Goal: Contribute content

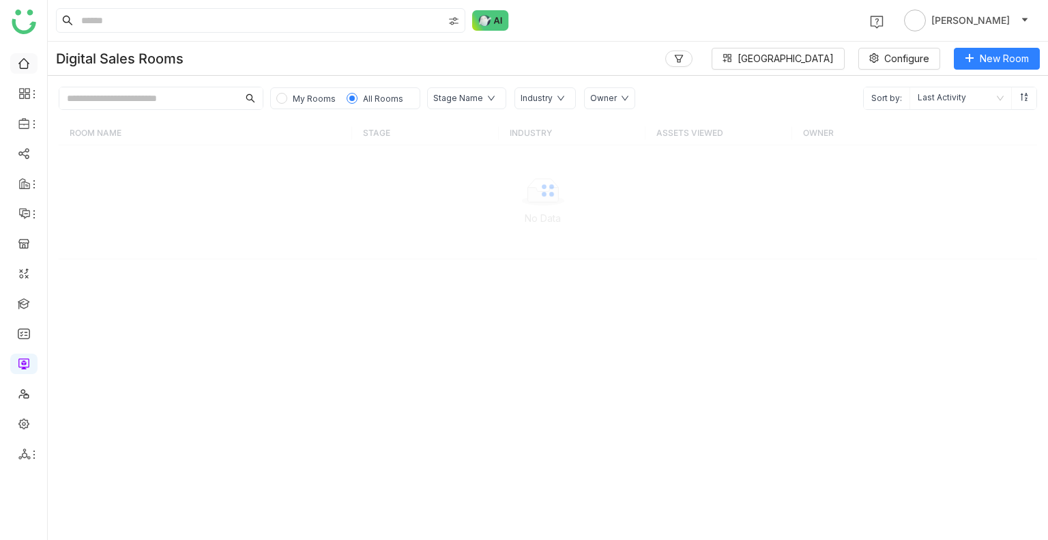
click at [25, 65] on link at bounding box center [24, 63] width 12 height 12
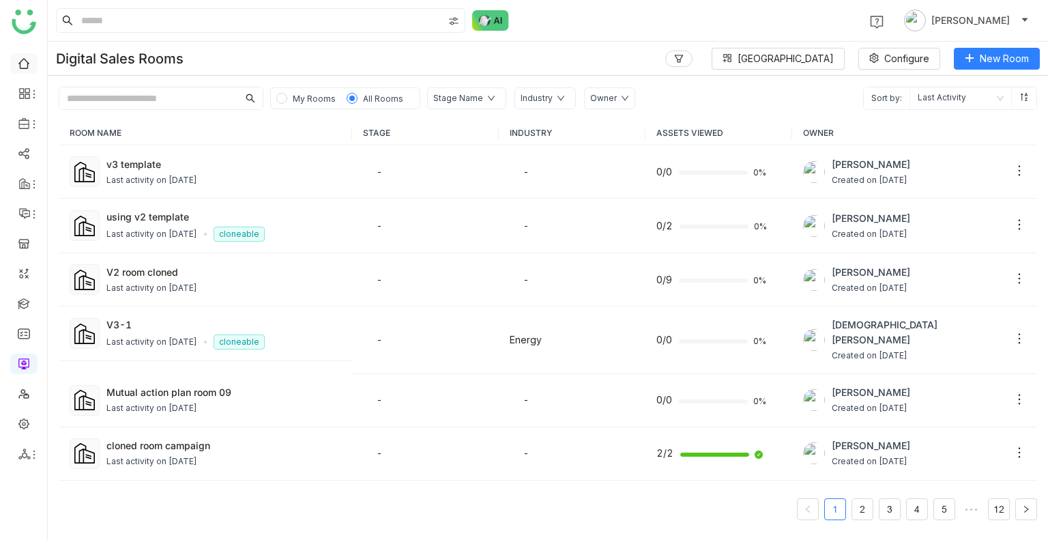
click at [25, 65] on link at bounding box center [24, 63] width 12 height 12
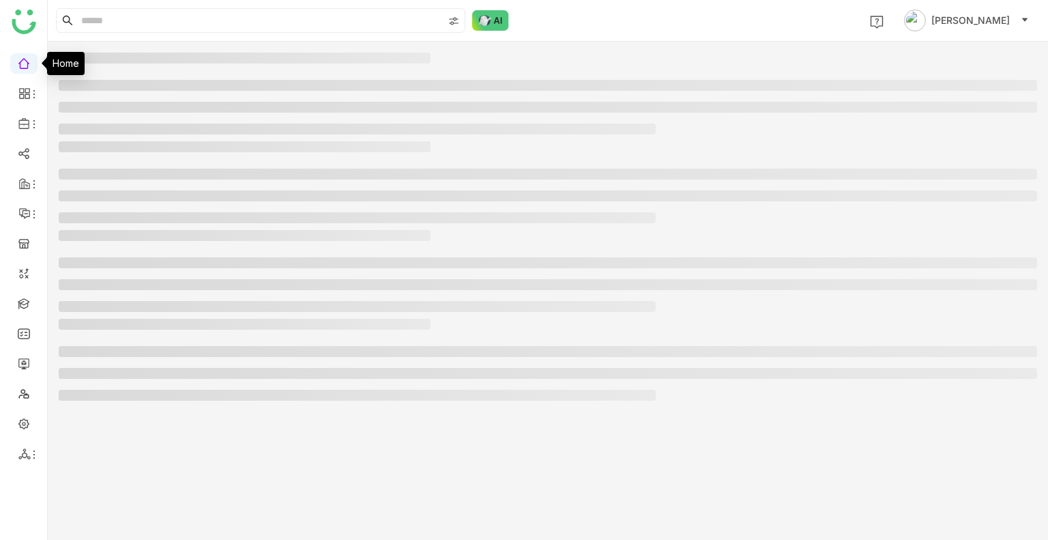
click at [25, 65] on link at bounding box center [24, 63] width 12 height 12
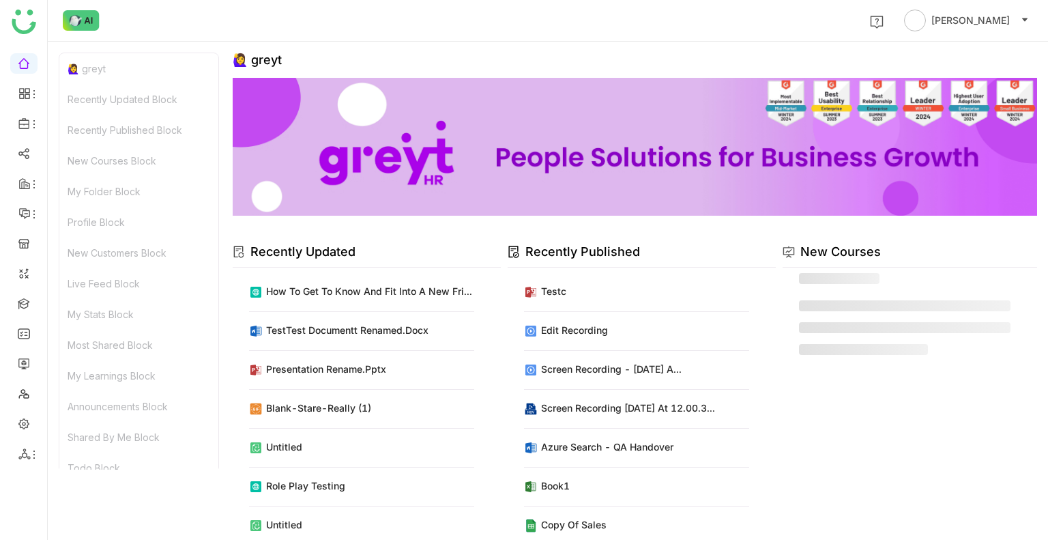
scroll to position [330, 0]
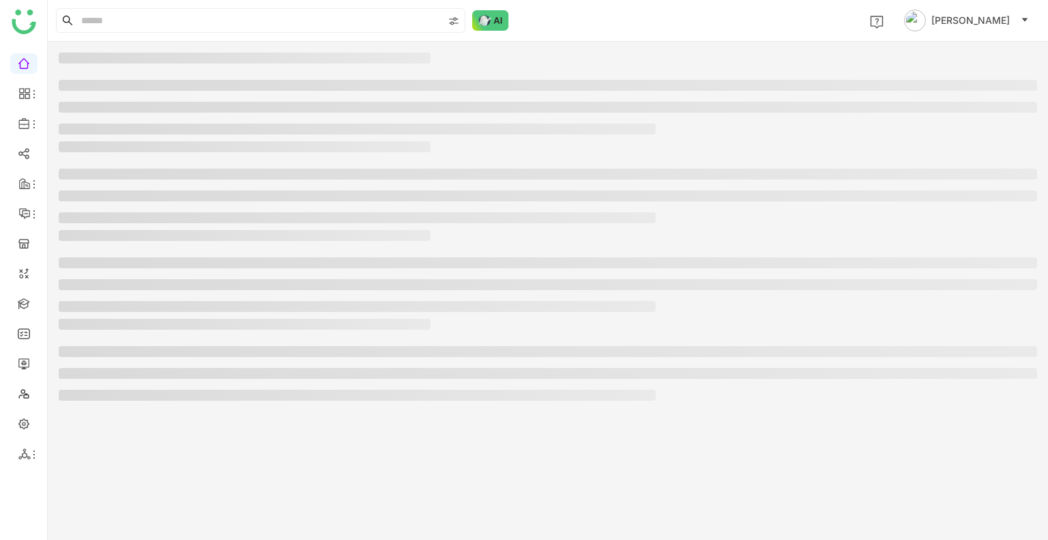
click at [188, 149] on h3 at bounding box center [245, 146] width 372 height 11
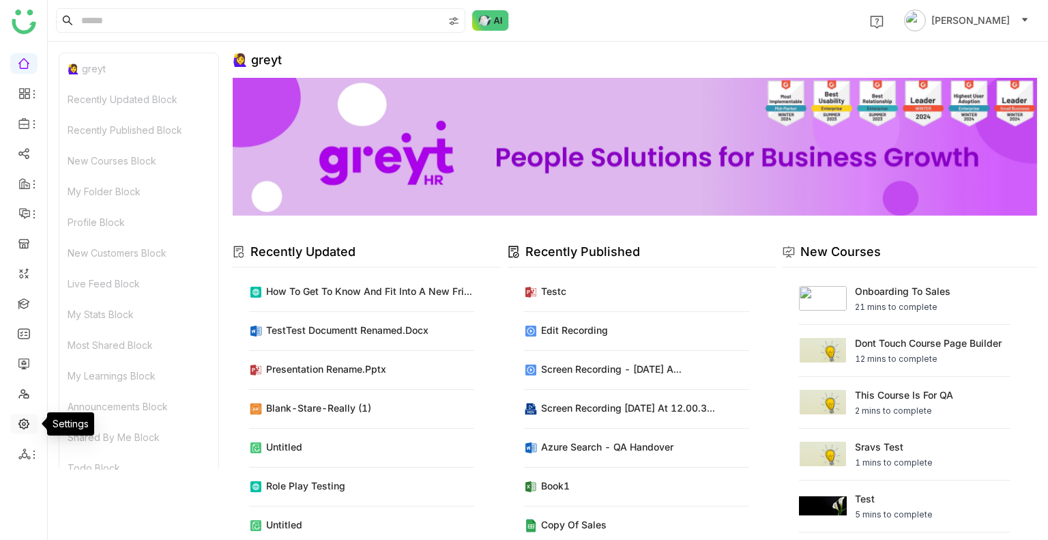
click at [22, 424] on link at bounding box center [24, 423] width 12 height 12
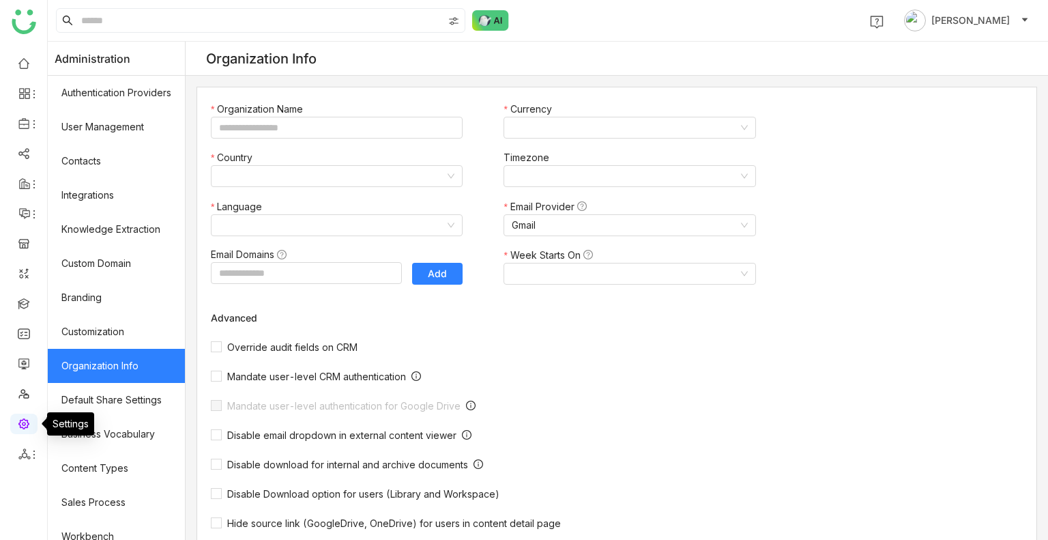
type input "*******"
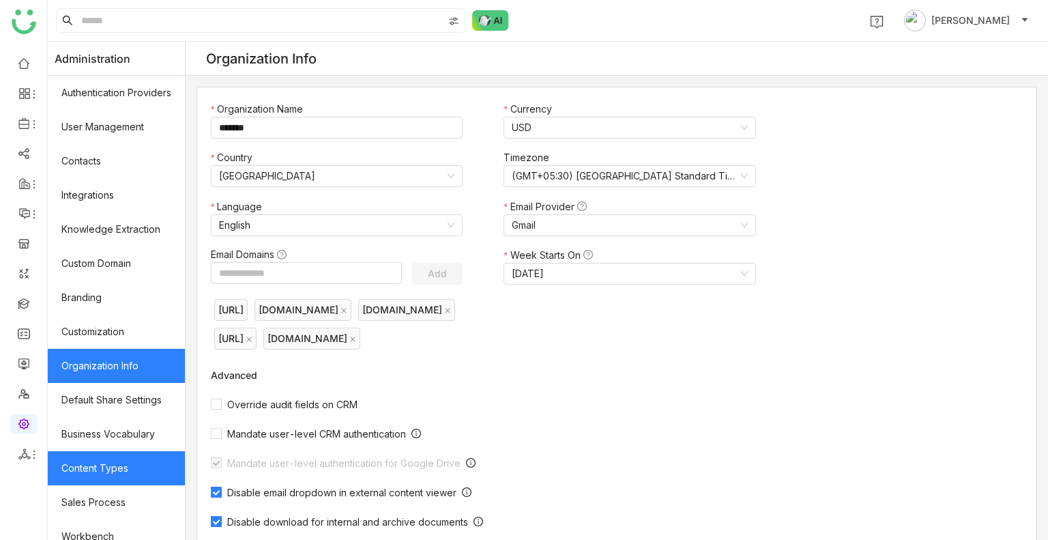
scroll to position [184, 0]
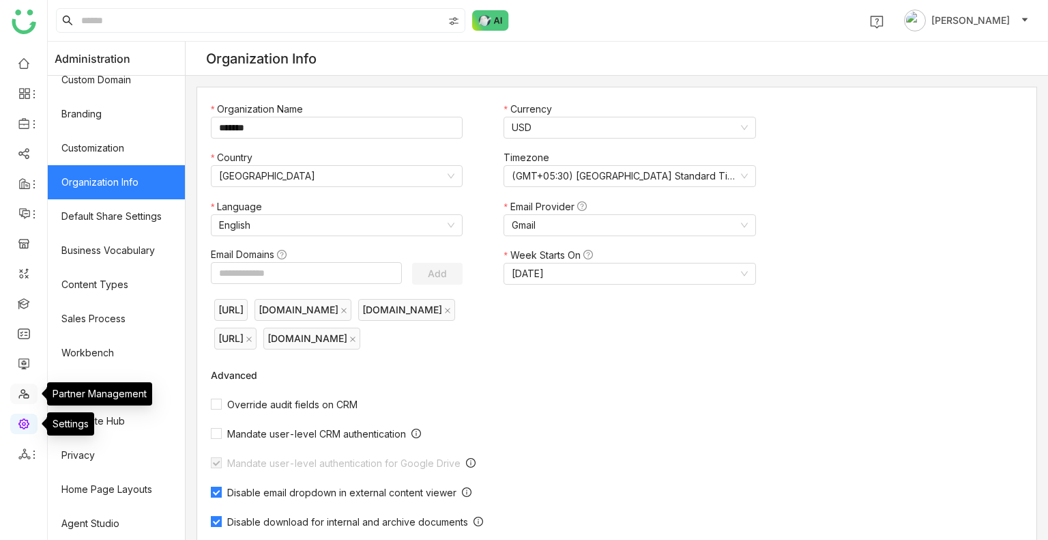
click at [20, 389] on link at bounding box center [24, 393] width 12 height 12
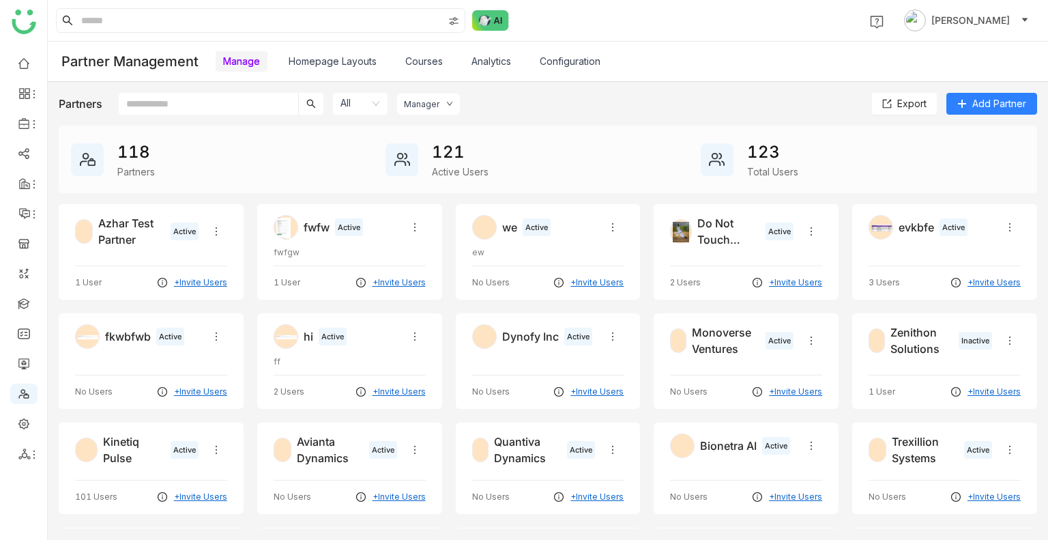
click at [426, 55] on link "Courses" at bounding box center [424, 61] width 38 height 12
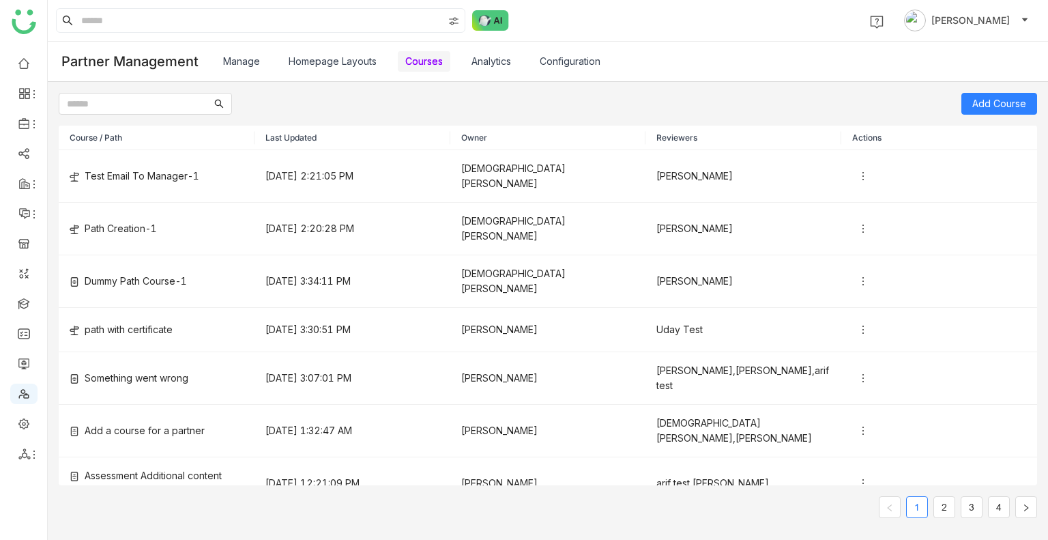
click at [241, 57] on link "Manage" at bounding box center [241, 61] width 37 height 12
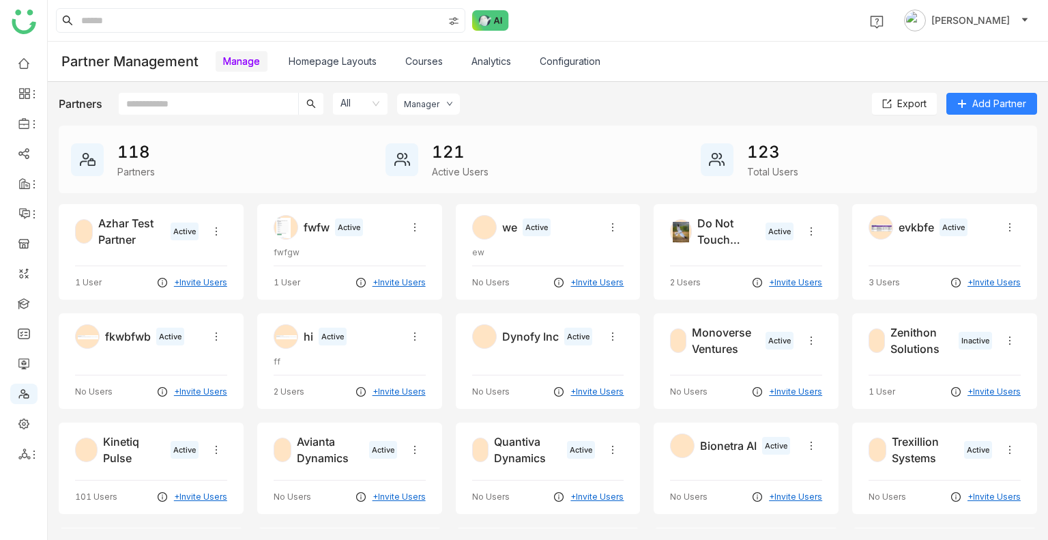
click at [210, 108] on input "text" at bounding box center [208, 104] width 179 height 22
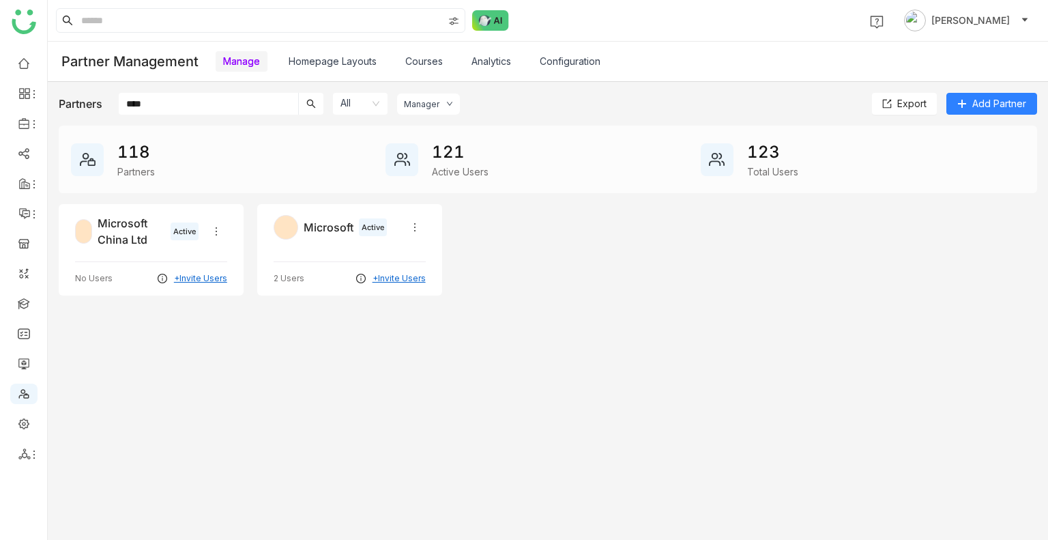
type input "****"
click at [319, 242] on div "Microsoft Active 2 Users +Invite Users" at bounding box center [349, 249] width 185 height 91
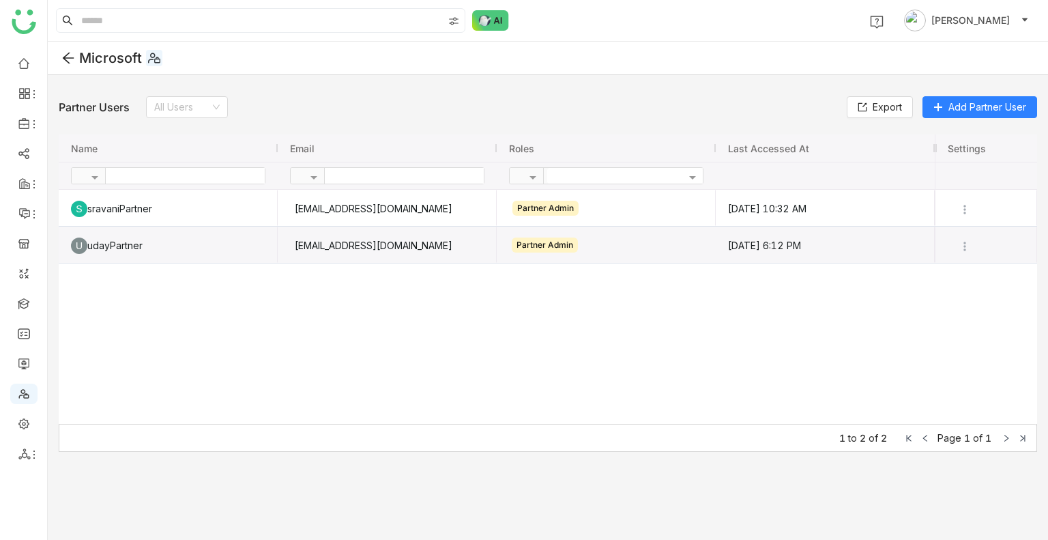
click at [339, 231] on div "U udayPartner [EMAIL_ADDRESS][DOMAIN_NAME] Partner Admin [DATE] 6:12 PM" at bounding box center [497, 245] width 876 height 37
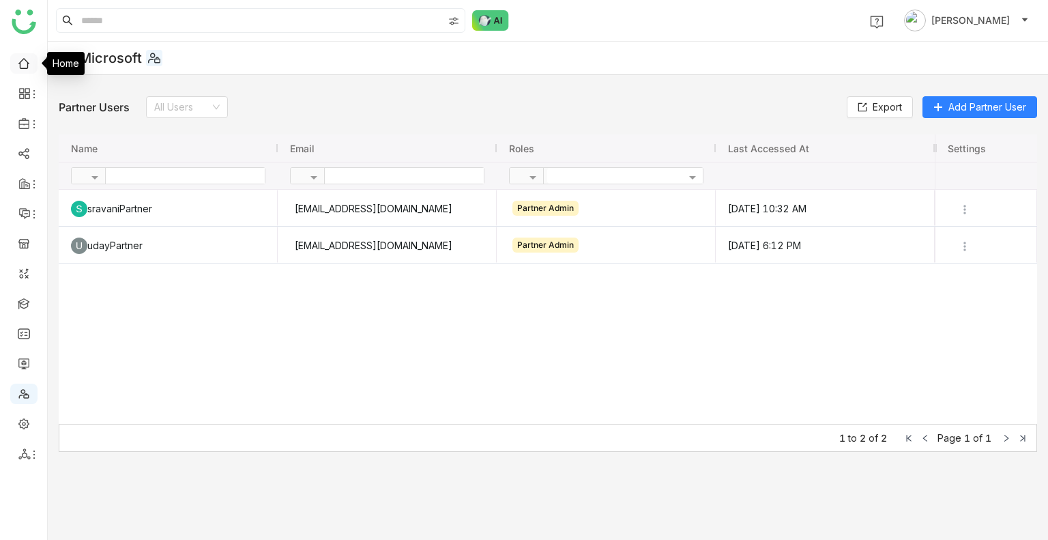
click at [27, 63] on link at bounding box center [24, 63] width 12 height 12
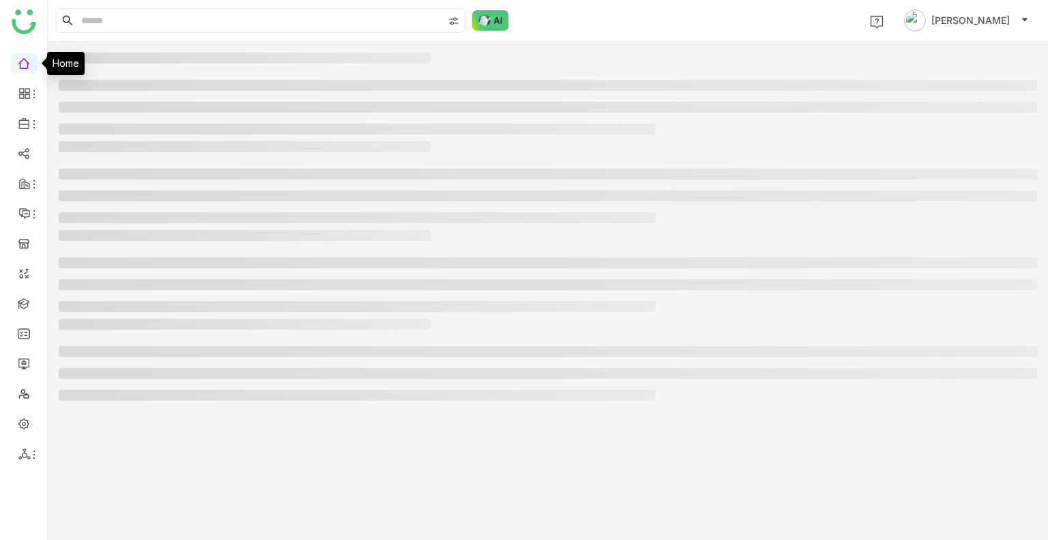
click at [27, 63] on link at bounding box center [24, 63] width 12 height 12
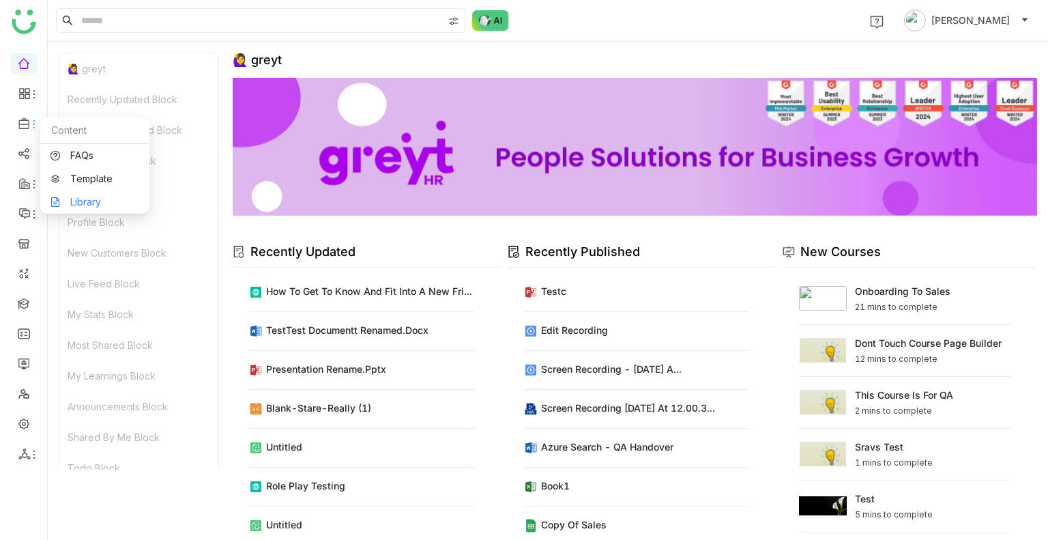
click at [106, 201] on link "Library" at bounding box center [94, 202] width 89 height 10
click at [106, 201] on body "1 [PERSON_NAME] 🙋‍♀️ greyt Recently Updated Block Recently Published Block New …" at bounding box center [524, 270] width 1048 height 540
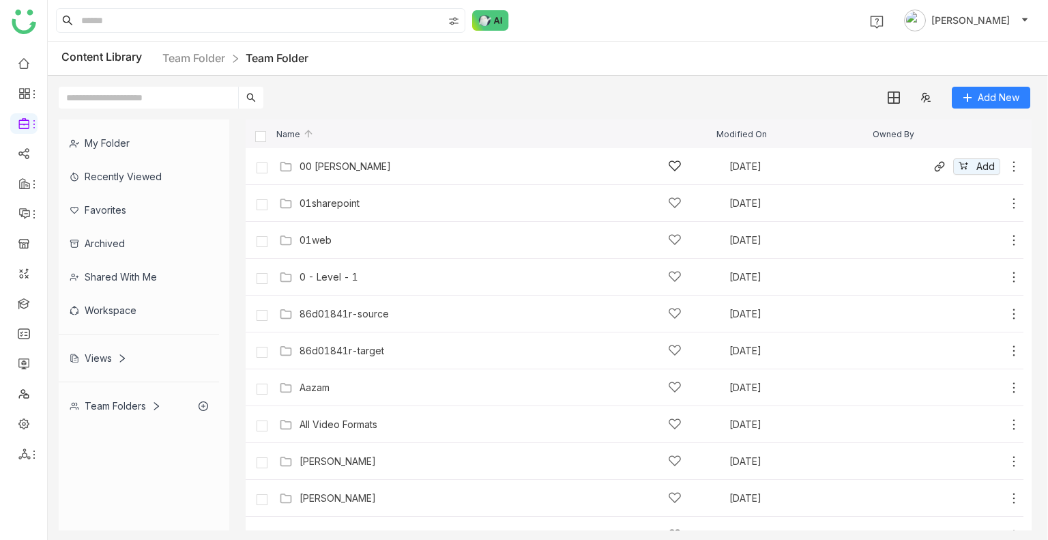
click at [338, 159] on div "00 [PERSON_NAME]" at bounding box center [491, 166] width 382 height 14
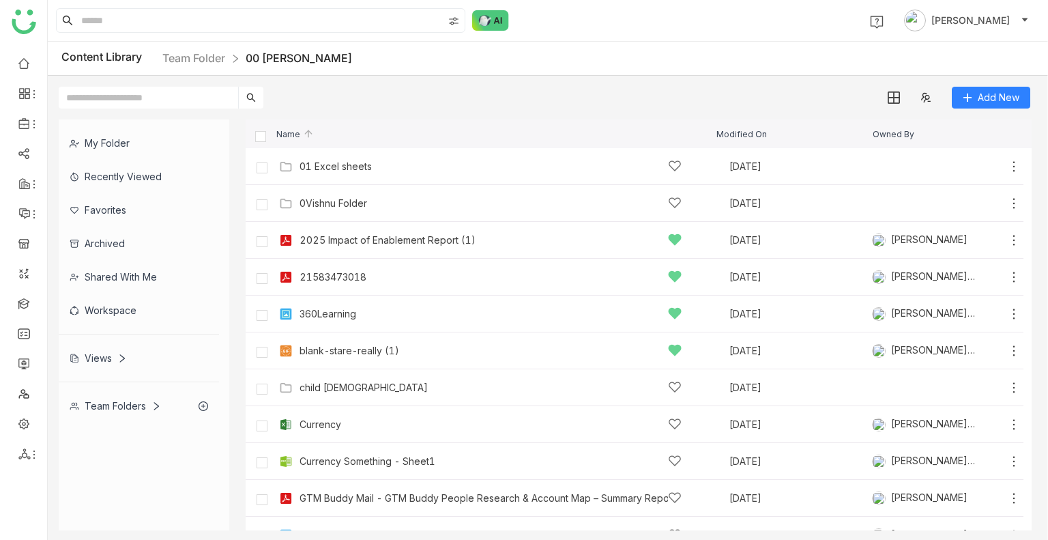
click at [115, 349] on div "Views" at bounding box center [139, 357] width 160 height 33
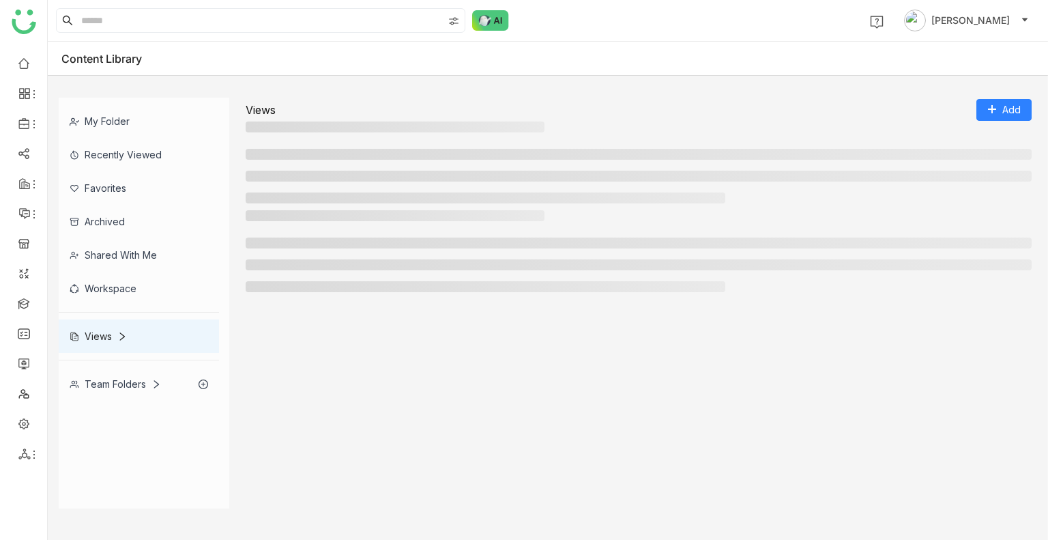
click at [115, 349] on div "Views" at bounding box center [139, 335] width 160 height 33
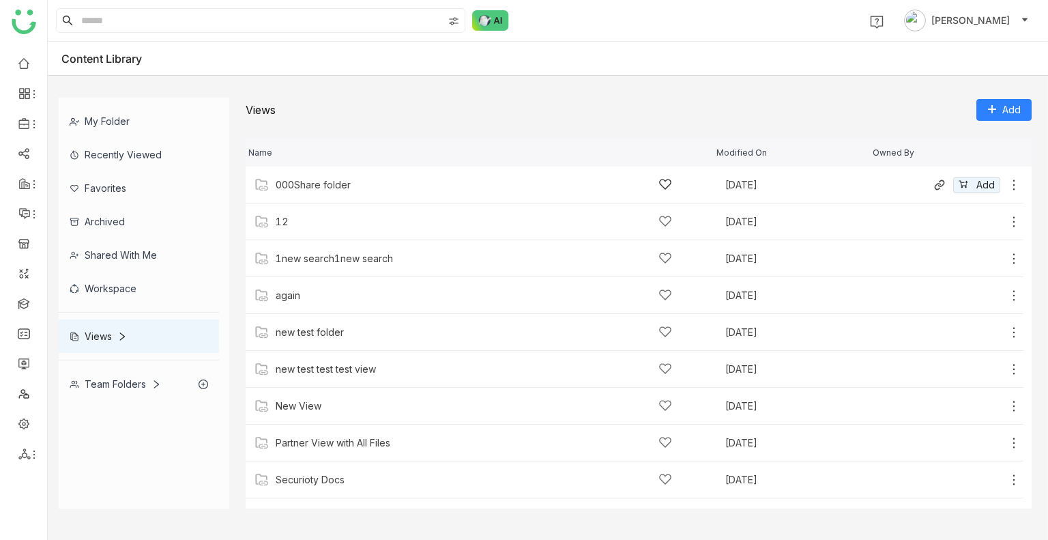
click at [382, 188] on div "000Share folder" at bounding box center [474, 184] width 396 height 14
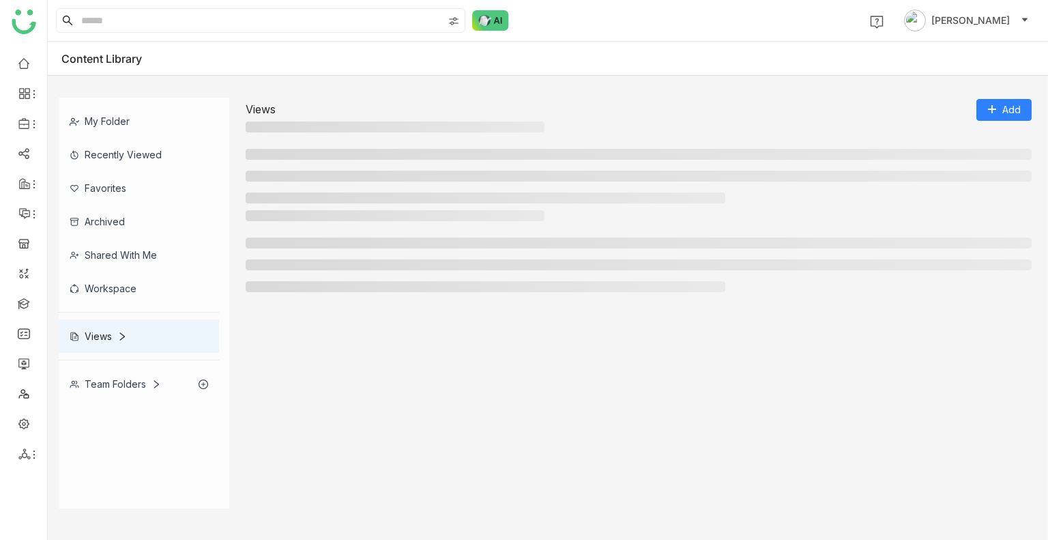
click at [382, 188] on ul at bounding box center [639, 176] width 786 height 55
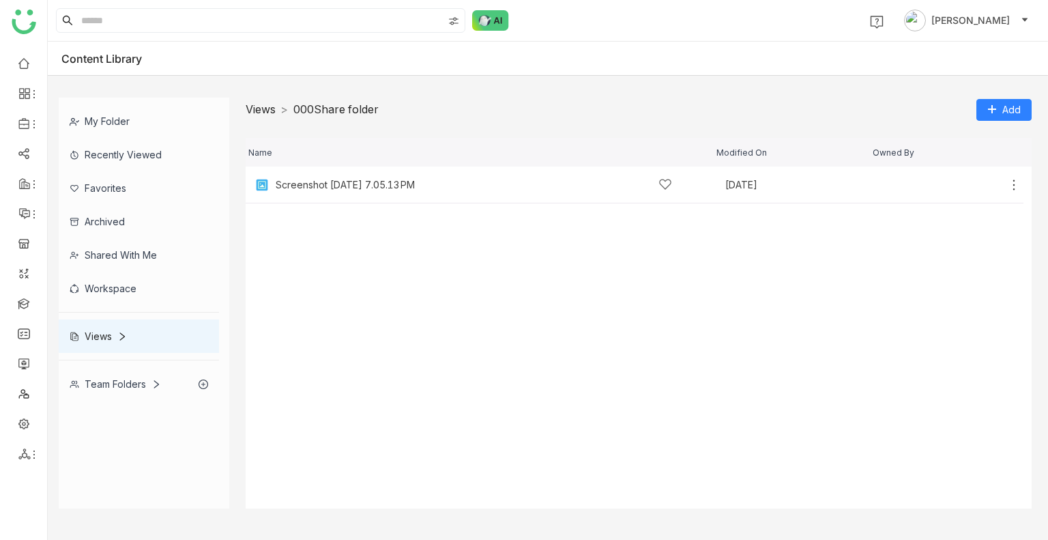
click at [252, 111] on link "Views" at bounding box center [261, 109] width 30 height 14
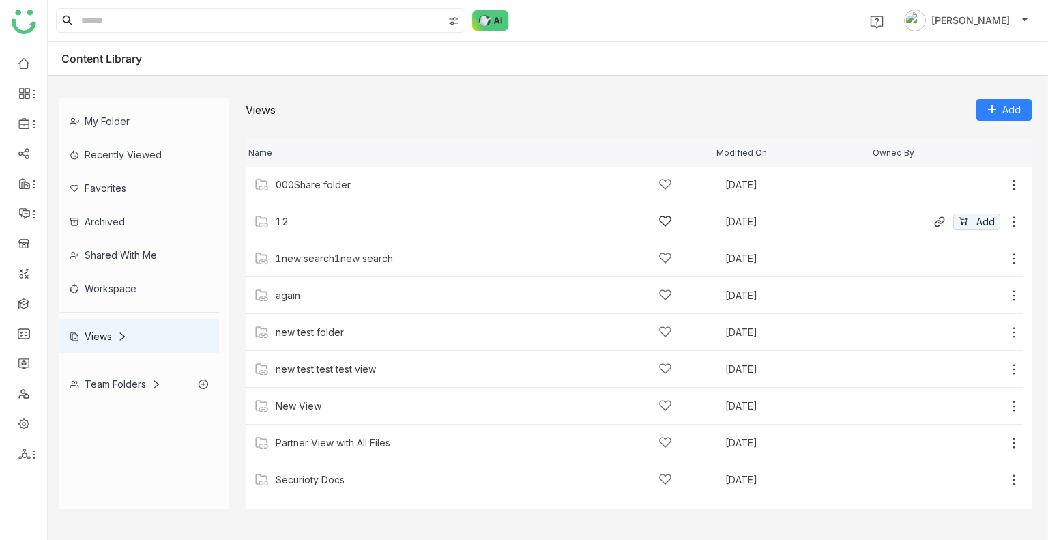
click at [300, 218] on div "12" at bounding box center [474, 221] width 396 height 14
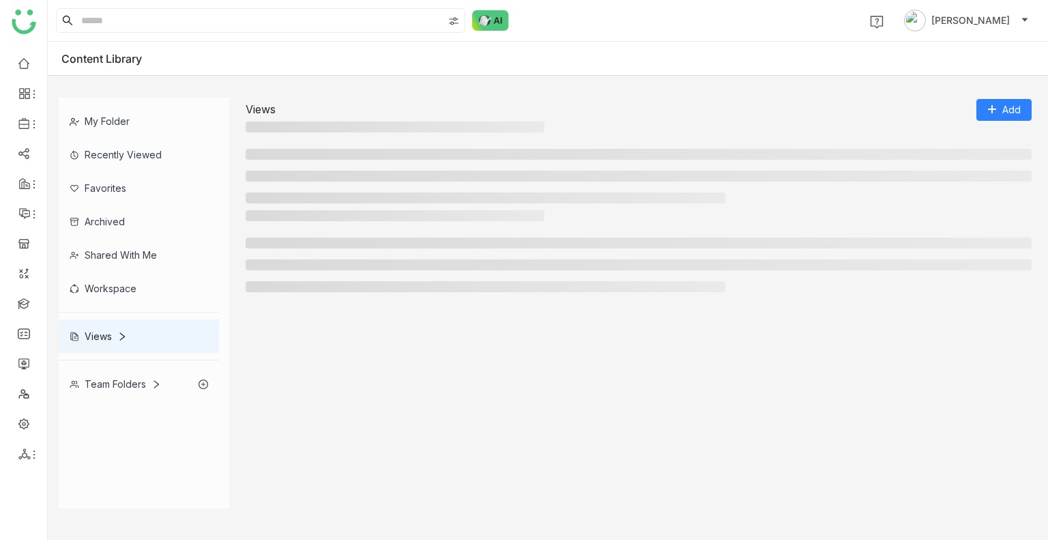
click at [300, 218] on h3 at bounding box center [395, 215] width 299 height 11
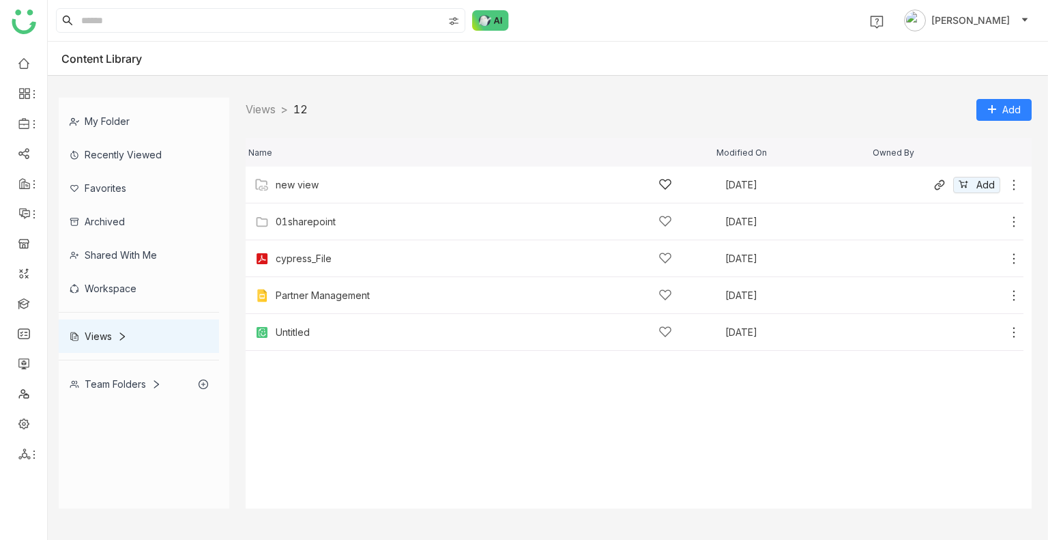
click at [321, 174] on div "new view [DATE] Add" at bounding box center [635, 184] width 778 height 37
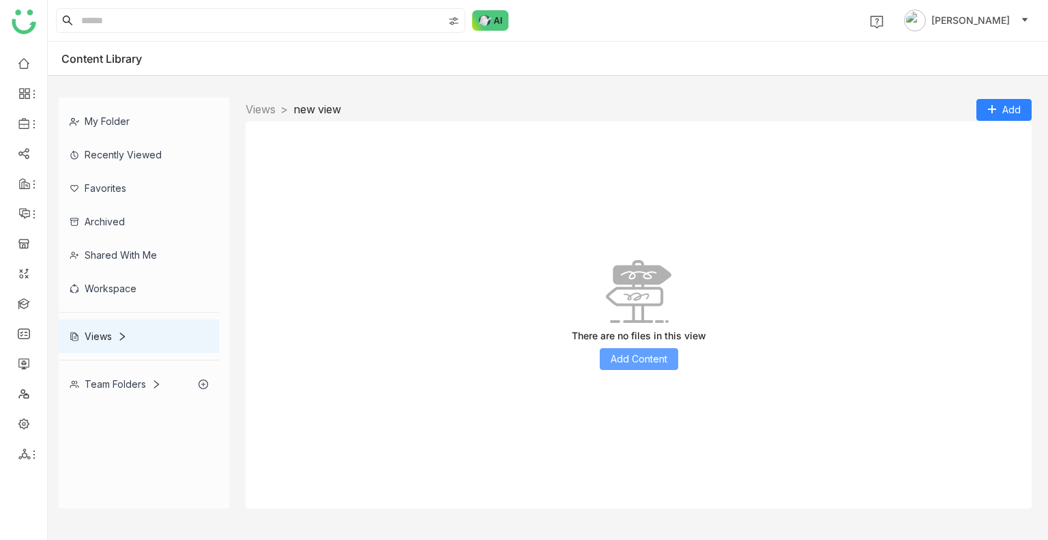
click at [636, 366] on button "Add Content" at bounding box center [639, 359] width 78 height 22
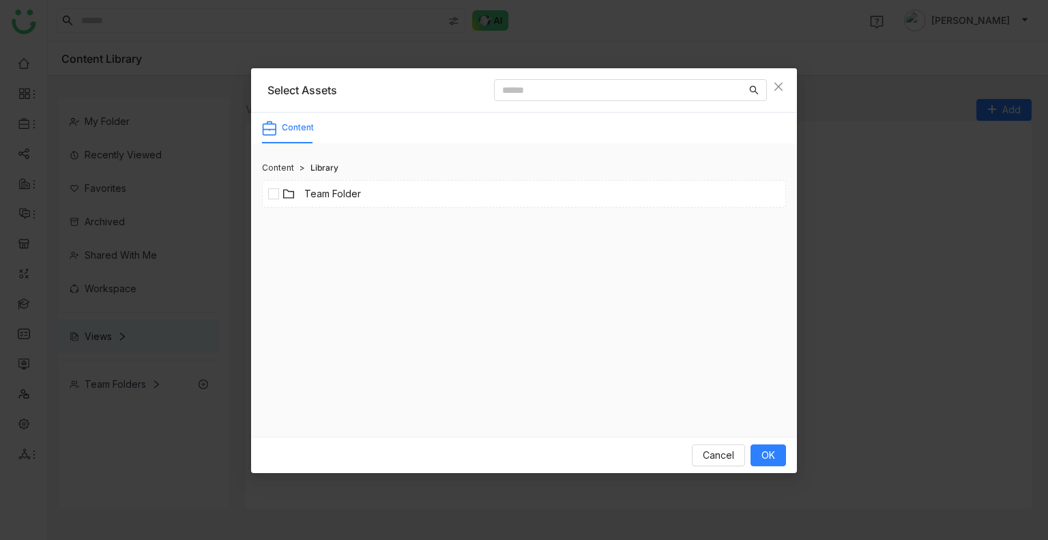
click at [295, 201] on div "Team Folder" at bounding box center [321, 193] width 78 height 15
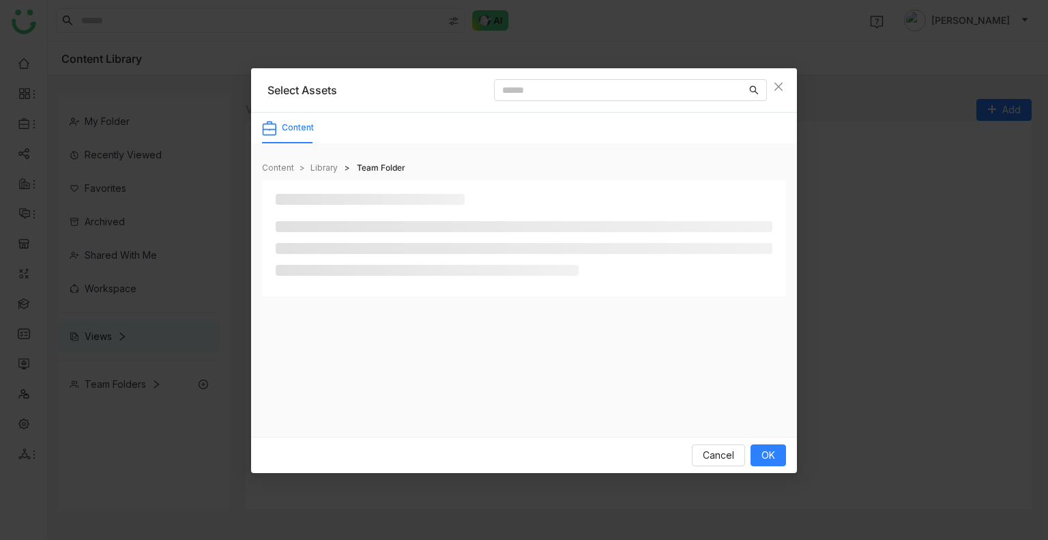
click at [295, 201] on h3 at bounding box center [370, 199] width 189 height 11
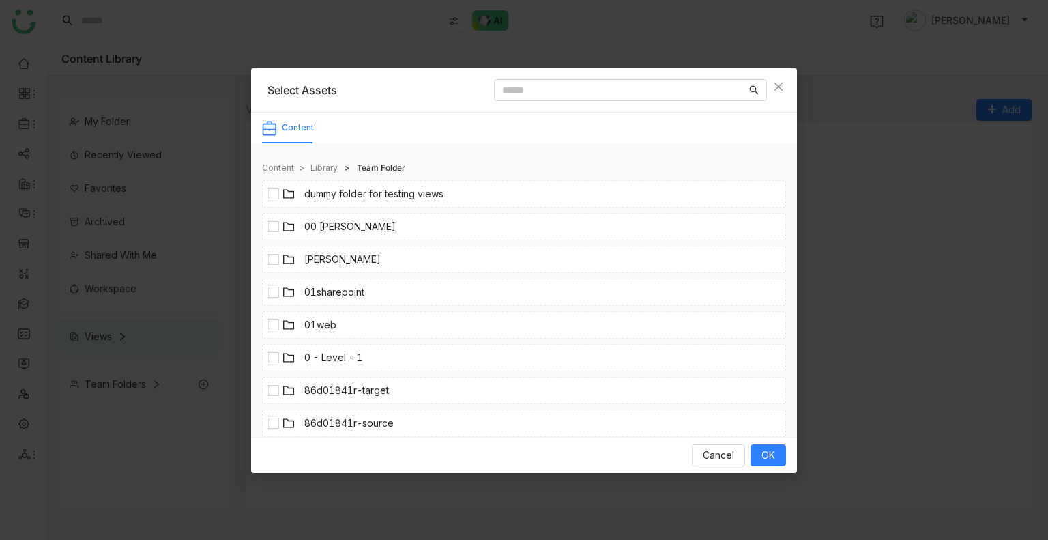
click at [285, 226] on icon at bounding box center [288, 226] width 12 height 12
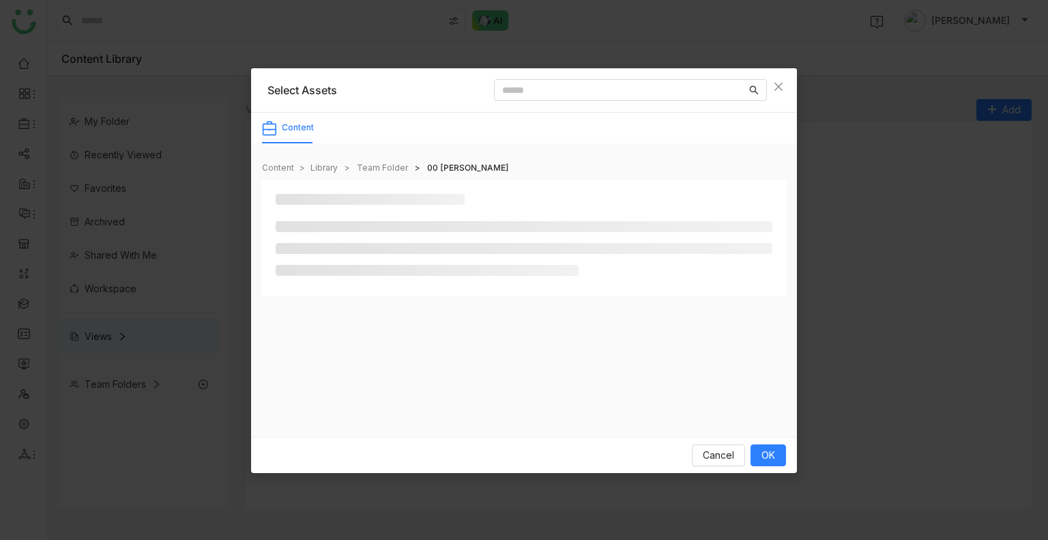
click at [285, 226] on li at bounding box center [524, 226] width 497 height 11
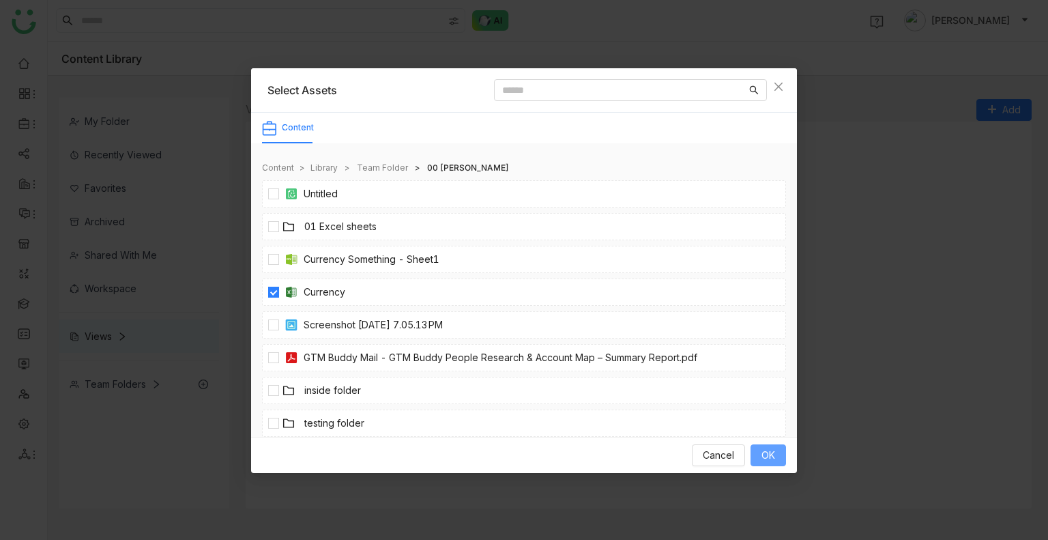
click at [765, 452] on span "OK" at bounding box center [768, 455] width 14 height 15
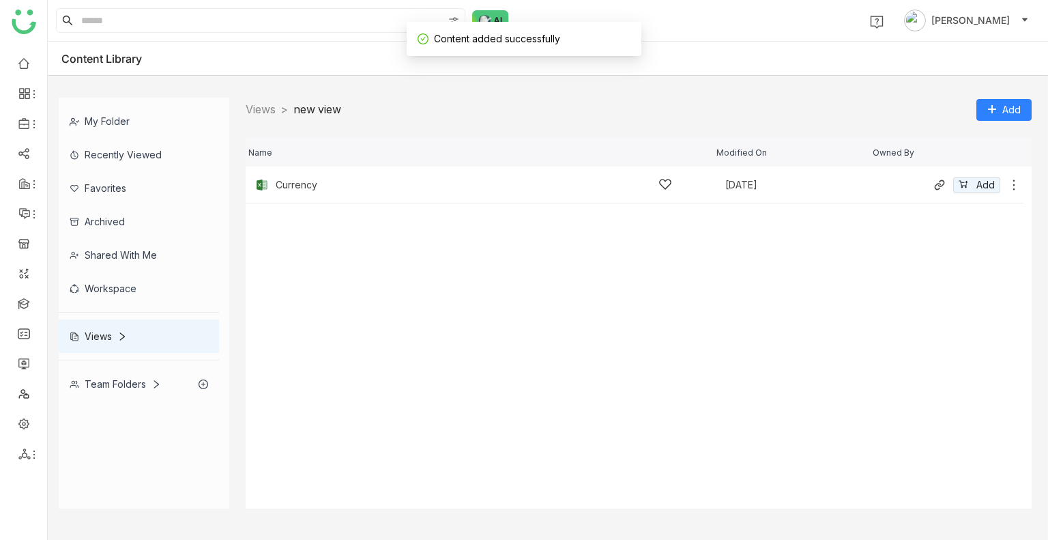
click at [1013, 183] on icon at bounding box center [1014, 185] width 14 height 14
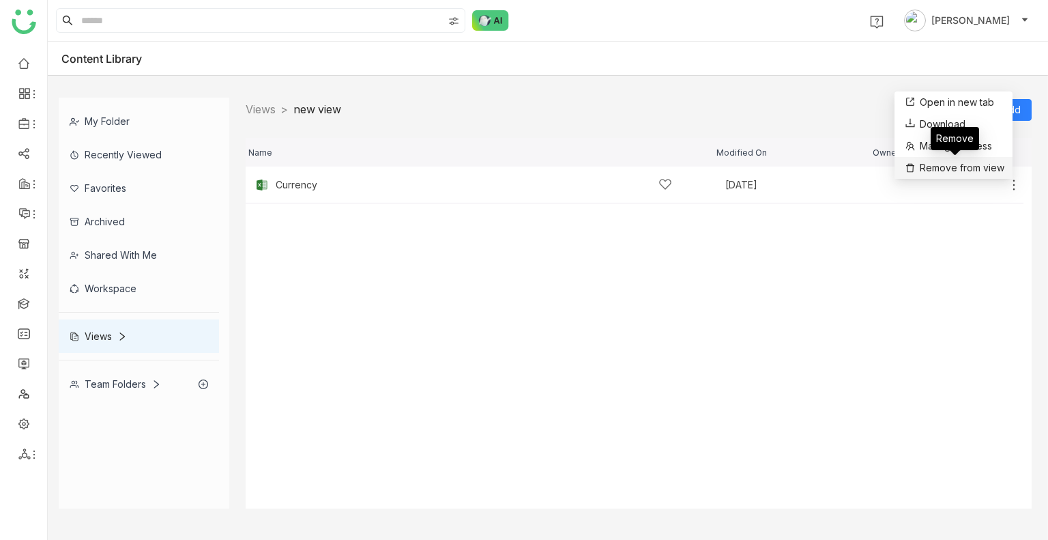
click at [953, 161] on span "Remove from view" at bounding box center [962, 167] width 85 height 15
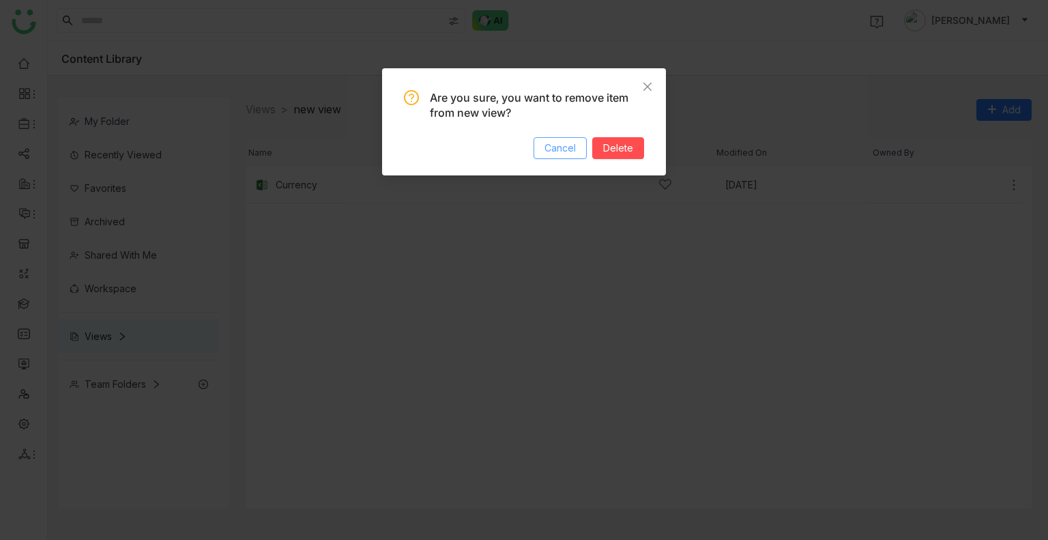
click at [560, 146] on span "Cancel" at bounding box center [560, 148] width 31 height 15
